Goal: Use online tool/utility: Use online tool/utility

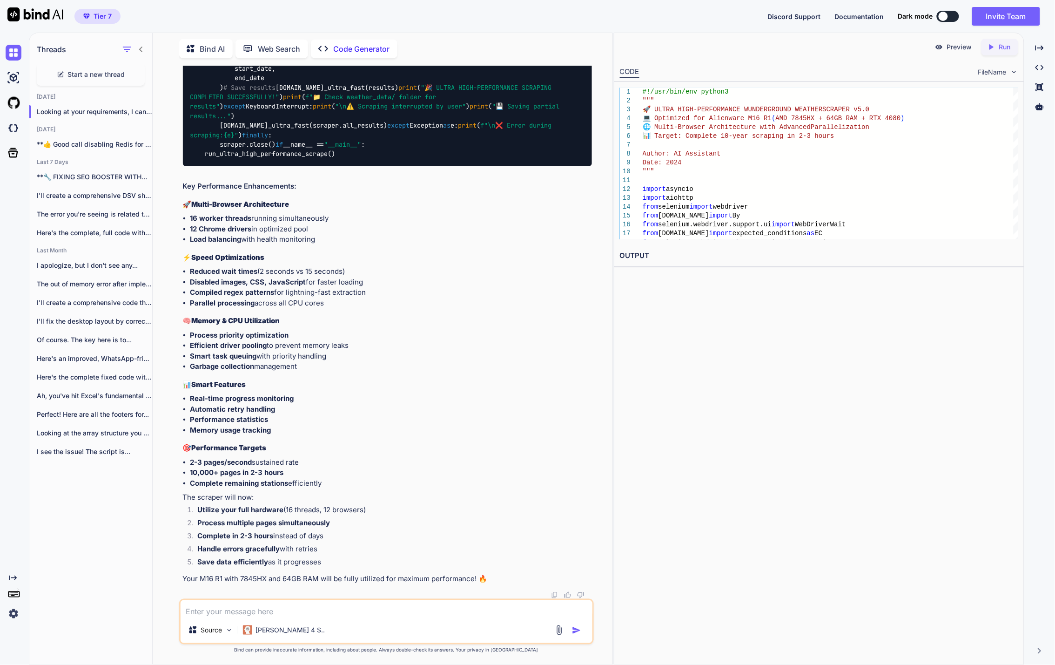
scroll to position [11040, 0]
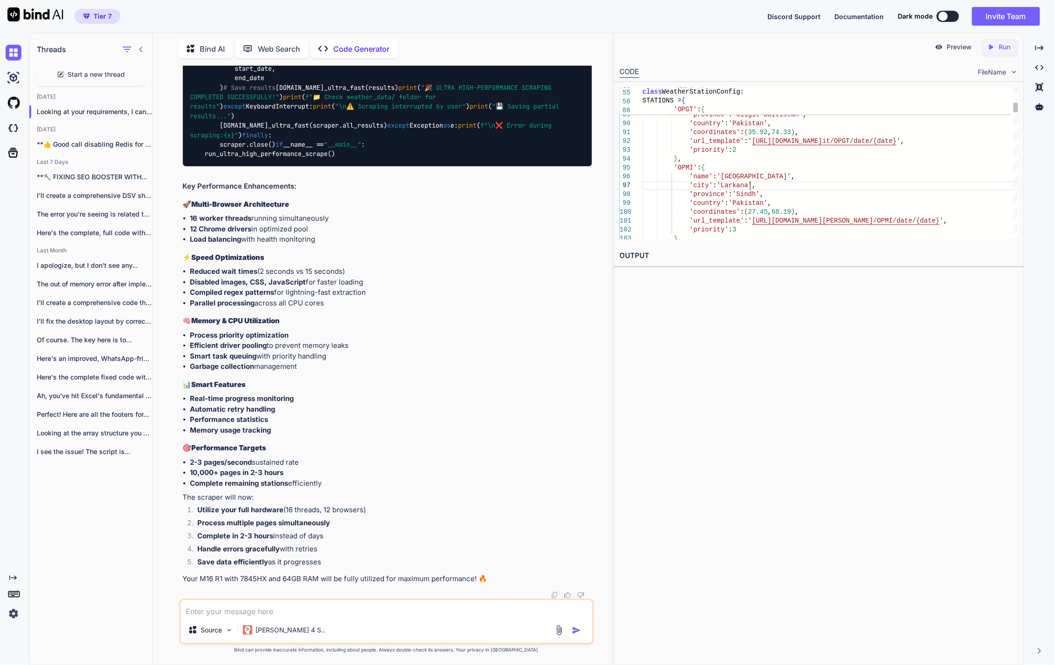
type textarea "#!/usr/bin/env python3 """ 🚀 ULTRA HIGH-PERFORMANCE WUNDERGROUND WEATHER SCRAPE…"
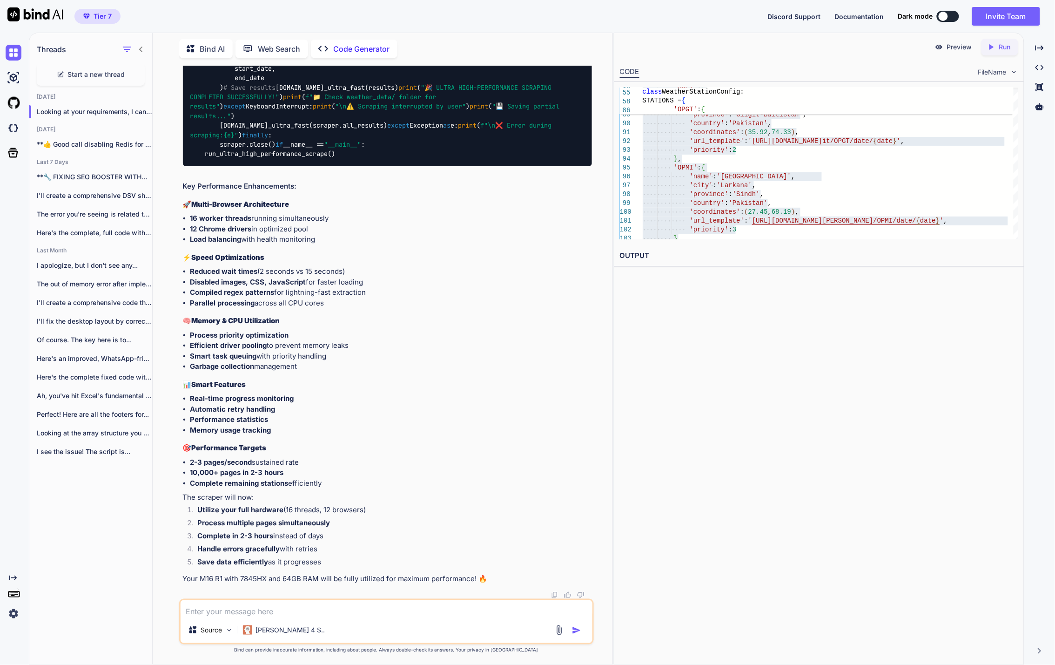
click at [473, 604] on textarea at bounding box center [387, 608] width 412 height 17
paste textarea "LOREMIP:dolorsit.ametconse.adipis.elitsedd_eiusmod:Tem incididuntut laboree (44…"
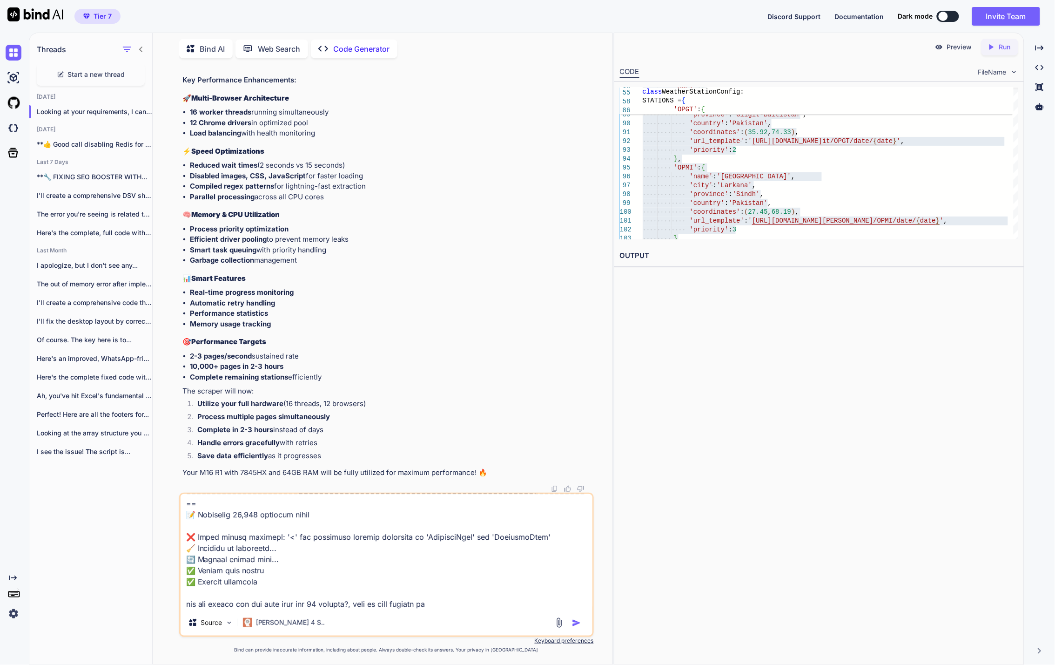
scroll to position [1835, 0]
click at [460, 606] on textarea at bounding box center [387, 551] width 412 height 115
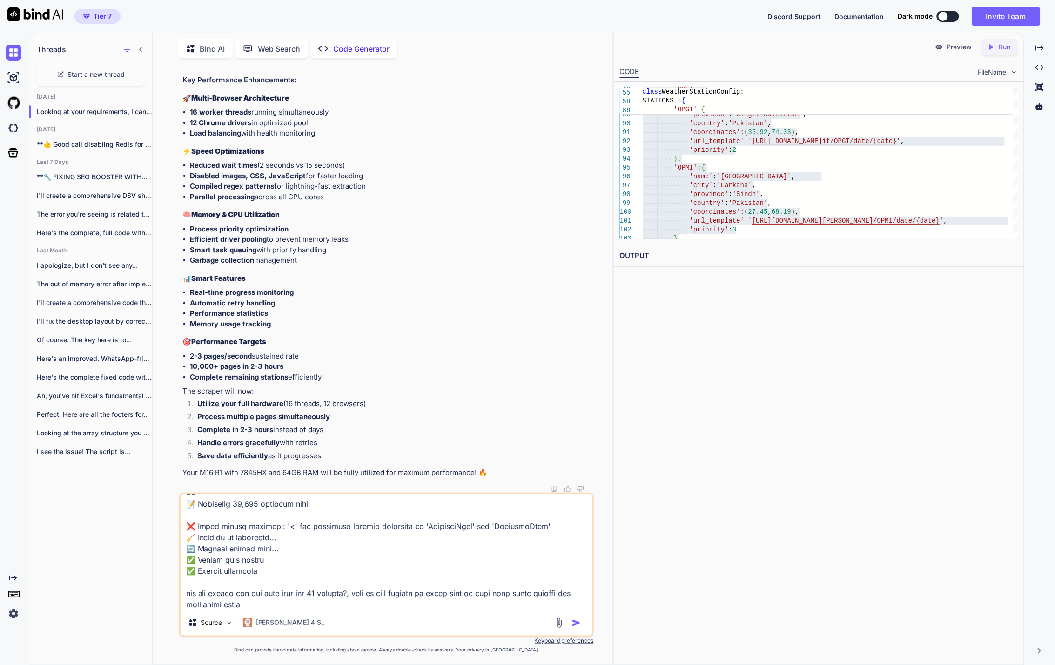
type textarea "LOREMIP:dolorsit.ametconse.adipis.elitsedd_eiusmod:Tem incididuntut laboree (44…"
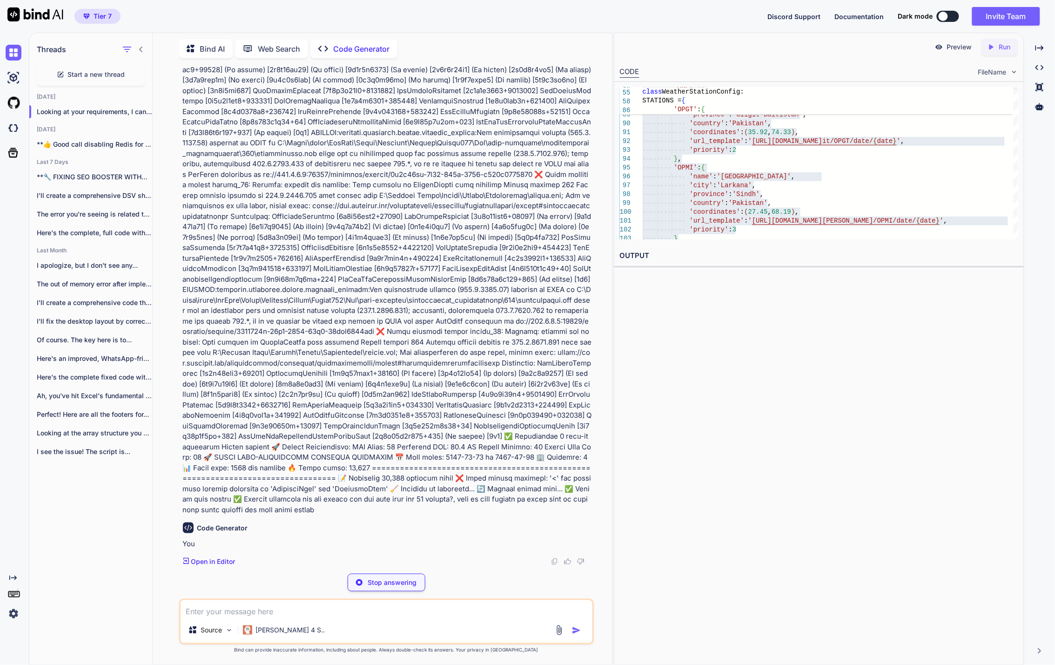
scroll to position [11819, 0]
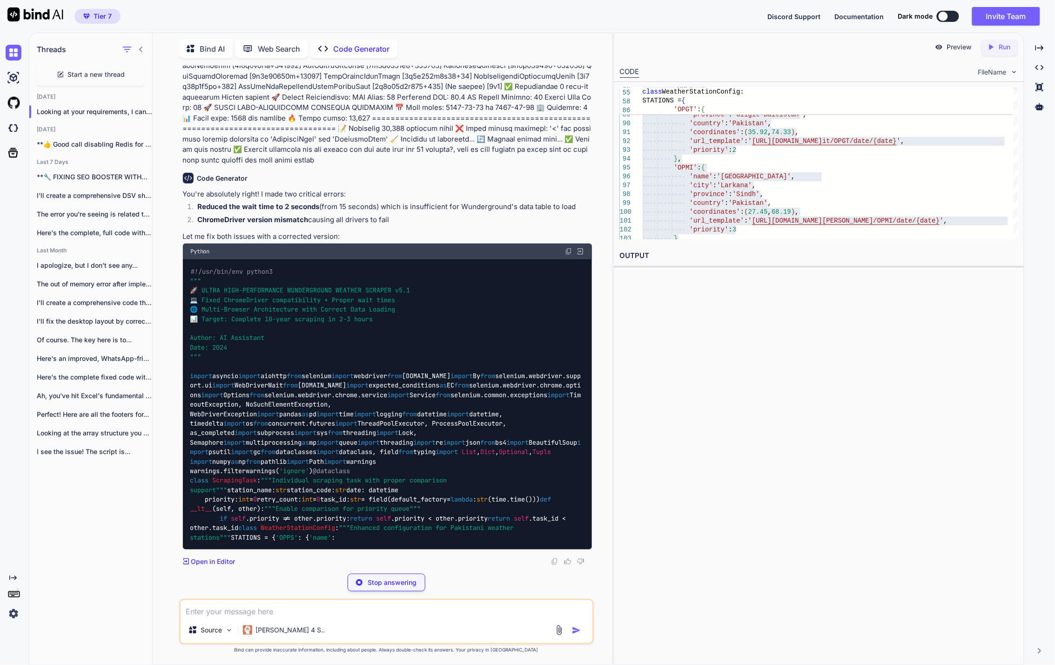
click at [723, 425] on div "Preview Created with Pixso. Run CODE FileName 86 87 88 89 90 91 92 93 94 95 96 …" at bounding box center [819, 349] width 411 height 632
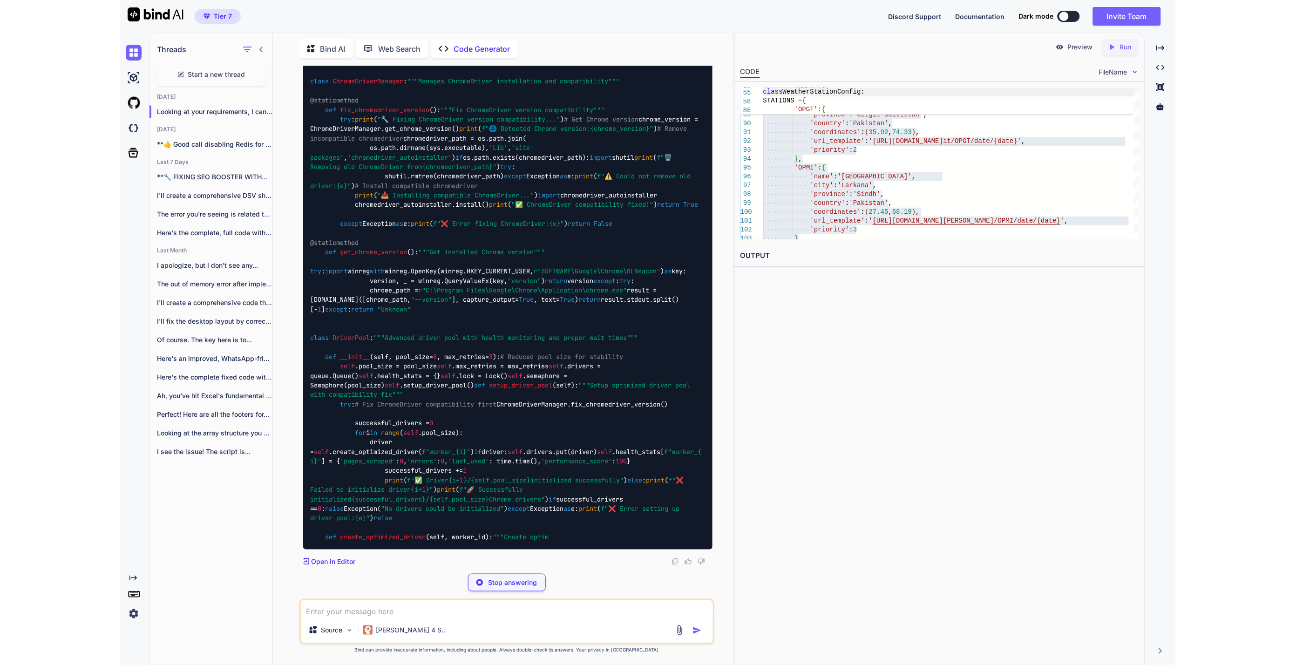
scroll to position [12752, 0]
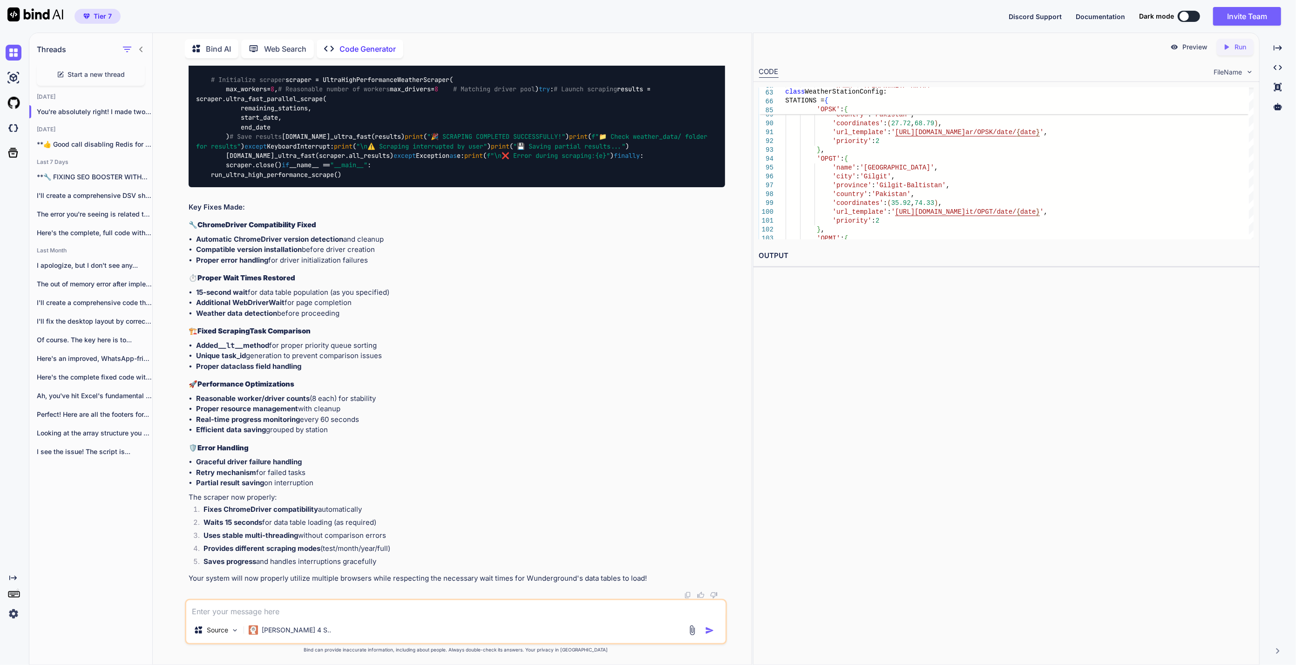
click at [461, 619] on div "Source Claude 4 S.." at bounding box center [456, 622] width 542 height 46
click at [420, 612] on textarea at bounding box center [455, 608] width 539 height 17
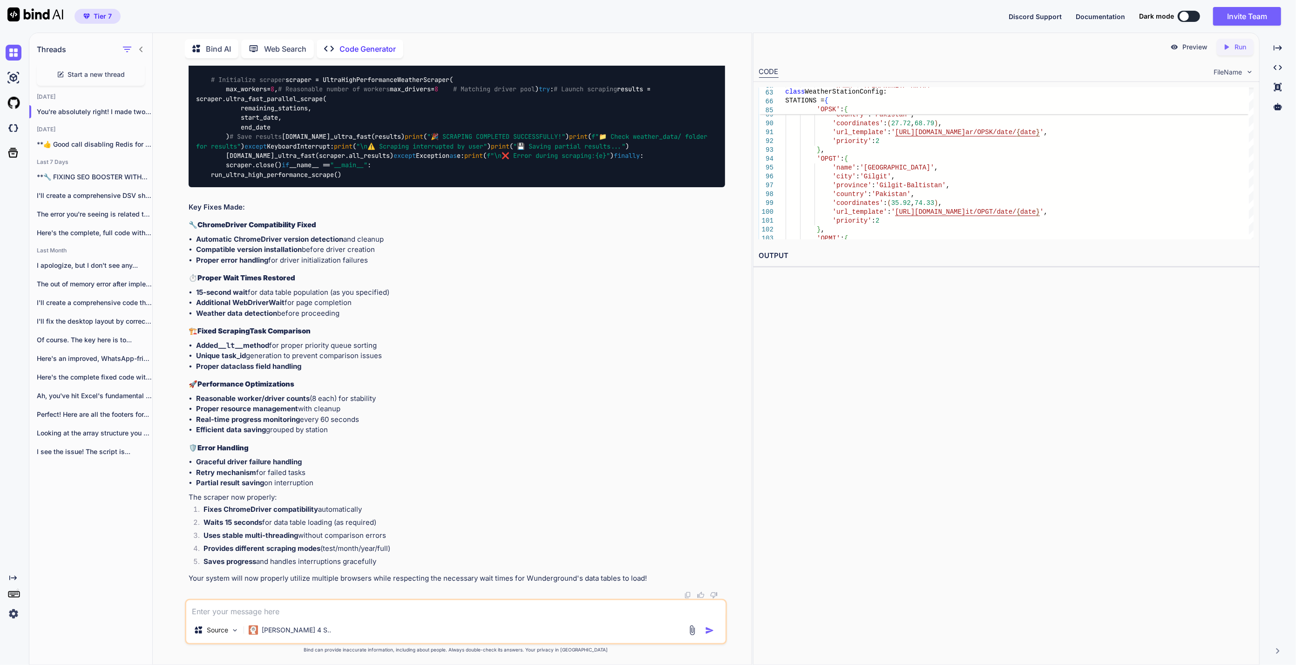
paste textarea "❌ Loremi do sitametcon adipis 2 ELITSED:doeiusmo.temporinc.utlabo.etdolore_magn…"
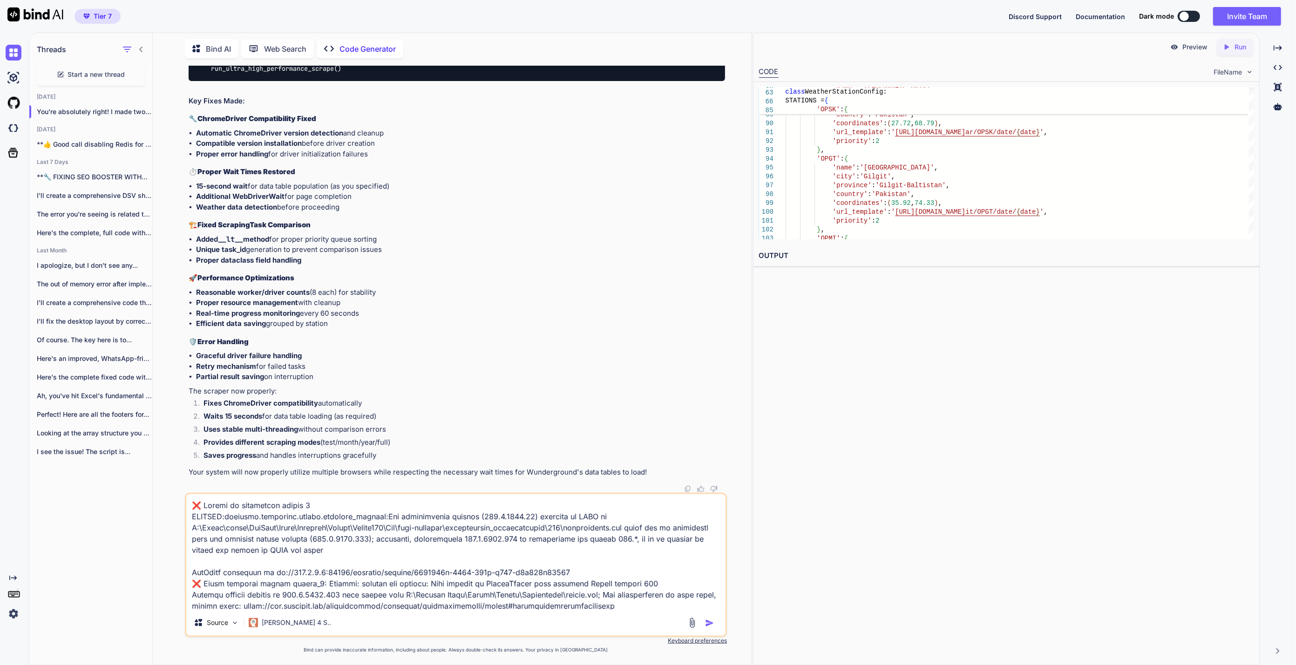
scroll to position [2952, 0]
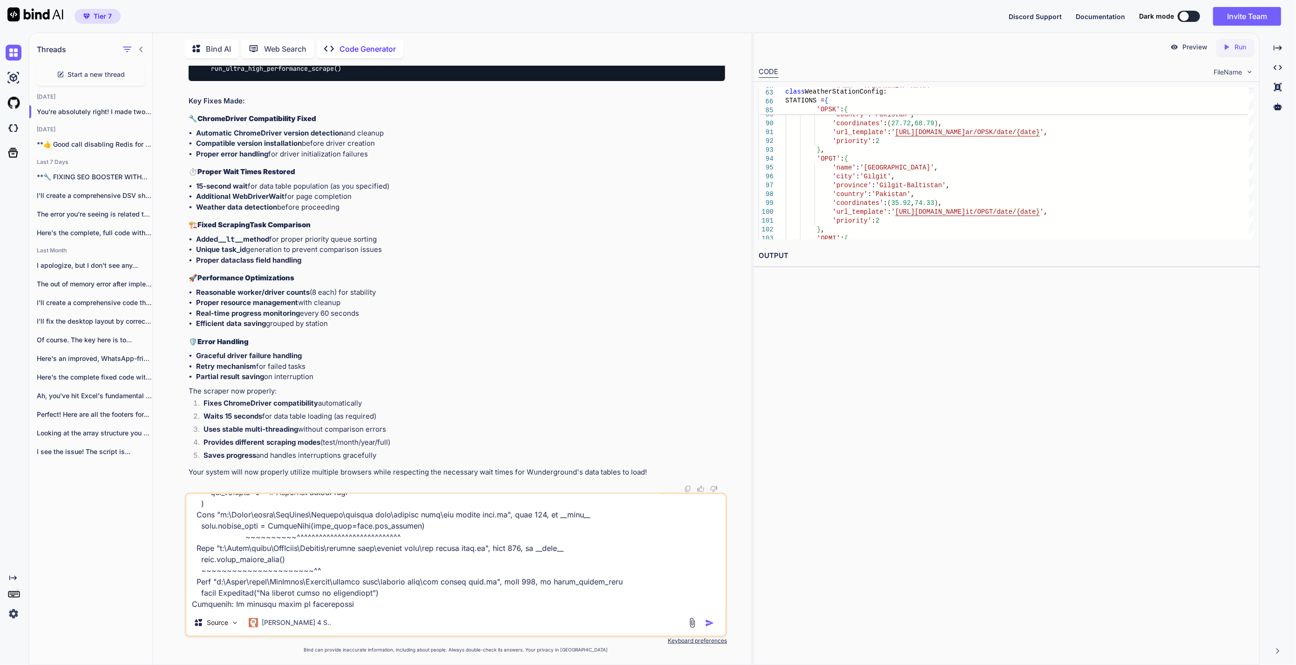
type textarea "❌ Loremi do sitametcon adipis 2 ELITSED:doeiusmo.temporinc.utlabo.etdolore_magn…"
click at [712, 622] on img "button" at bounding box center [709, 622] width 9 height 9
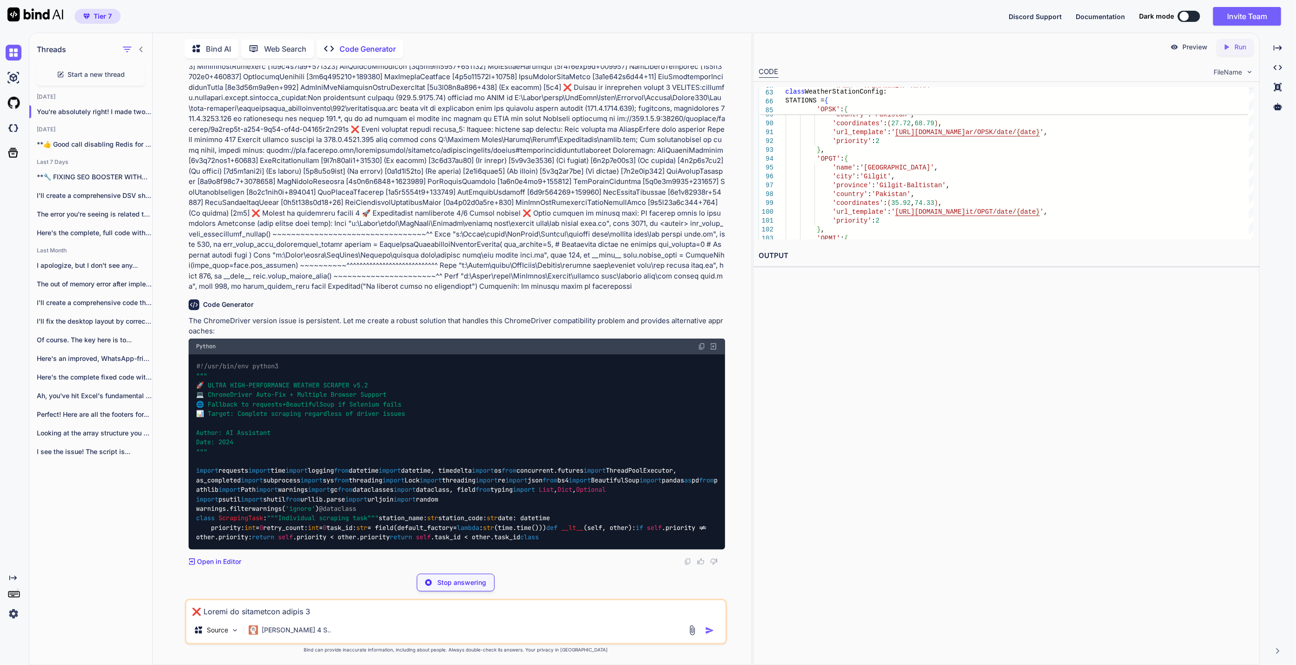
scroll to position [22546, 0]
